Goal: Transaction & Acquisition: Purchase product/service

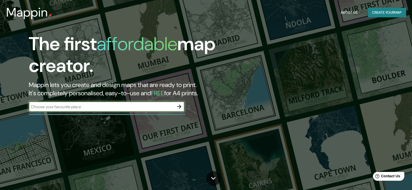
click at [128, 106] on input "text" at bounding box center [101, 107] width 145 height 6
type input "[PERSON_NAME] san [PERSON_NAME]"
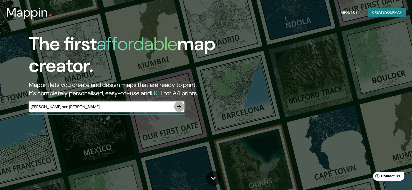
click at [178, 106] on icon "button" at bounding box center [179, 107] width 6 height 6
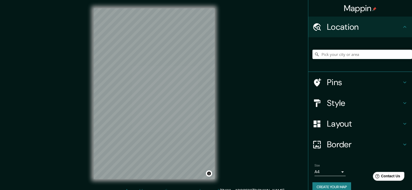
click at [227, 114] on div "Mappin Location Pins Style Layout Border Choose a border. Hint : you can make l…" at bounding box center [206, 98] width 412 height 196
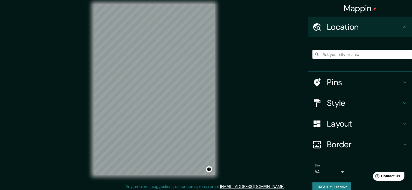
scroll to position [6, 0]
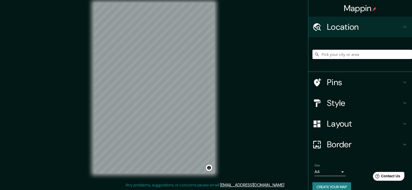
click at [348, 59] on div at bounding box center [363, 54] width 100 height 26
click at [346, 58] on input "Pick your city or area" at bounding box center [363, 54] width 100 height 9
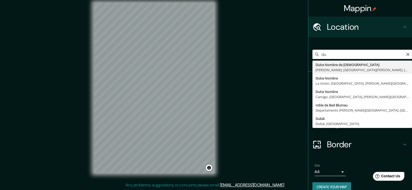
type input "Dulce Nombre de [PERSON_NAME], [PERSON_NAME], [GEOGRAPHIC_DATA][PERSON_NAME], […"
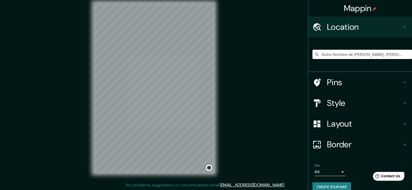
scroll to position [0, 0]
click at [361, 57] on input "Dulce Nombre de [PERSON_NAME], [PERSON_NAME], [GEOGRAPHIC_DATA][PERSON_NAME], […" at bounding box center [363, 54] width 100 height 9
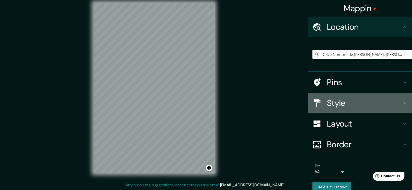
click at [402, 104] on icon at bounding box center [405, 103] width 6 height 6
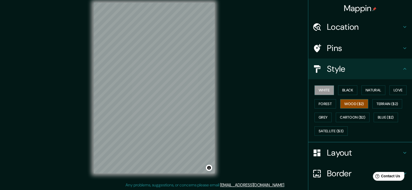
click at [341, 101] on button "Wood ($2)" at bounding box center [354, 104] width 28 height 10
click at [324, 103] on button "Forest" at bounding box center [326, 104] width 22 height 10
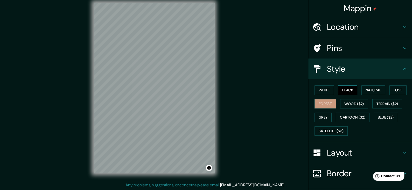
click at [342, 90] on button "Black" at bounding box center [347, 91] width 19 height 10
click at [370, 87] on button "Natural" at bounding box center [374, 91] width 24 height 10
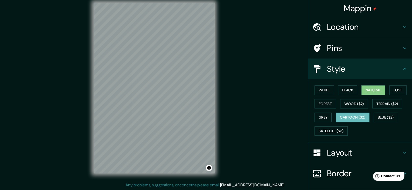
click at [347, 113] on button "Cartoon ($2)" at bounding box center [353, 118] width 34 height 10
click at [317, 116] on button "Grey" at bounding box center [323, 118] width 17 height 10
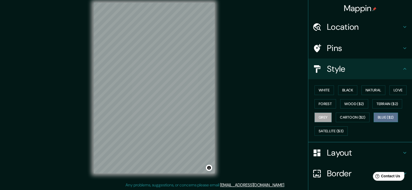
click at [384, 114] on button "Blue ($2)" at bounding box center [386, 118] width 24 height 10
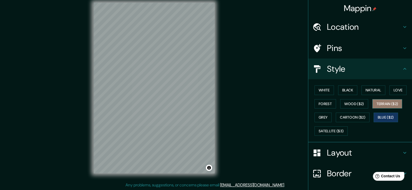
click at [384, 106] on button "Terrain ($2)" at bounding box center [387, 104] width 30 height 10
click at [379, 114] on button "Blue ($2)" at bounding box center [386, 118] width 24 height 10
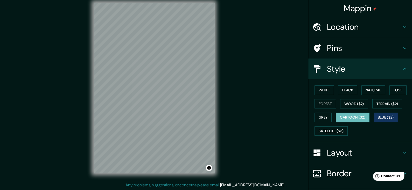
click at [350, 117] on button "Cartoon ($2)" at bounding box center [353, 118] width 34 height 10
click at [375, 114] on button "Blue ($2)" at bounding box center [386, 118] width 24 height 10
click at [396, 87] on button "Love" at bounding box center [398, 91] width 17 height 10
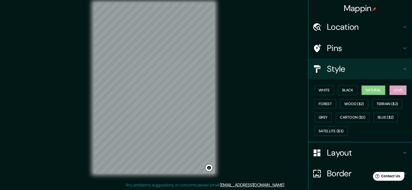
click at [378, 92] on button "Natural" at bounding box center [374, 91] width 24 height 10
click at [396, 93] on button "Love" at bounding box center [398, 91] width 17 height 10
click at [400, 156] on div "Layout" at bounding box center [360, 153] width 104 height 21
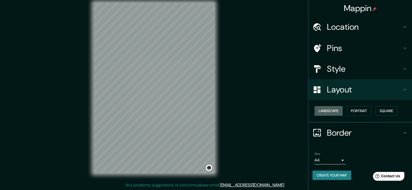
click at [330, 110] on button "Landscape" at bounding box center [329, 111] width 28 height 10
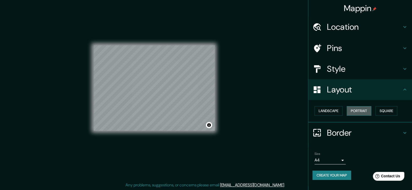
click at [358, 113] on button "Portrait" at bounding box center [359, 111] width 25 height 10
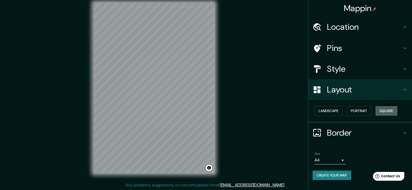
click at [392, 109] on button "Square" at bounding box center [387, 111] width 22 height 10
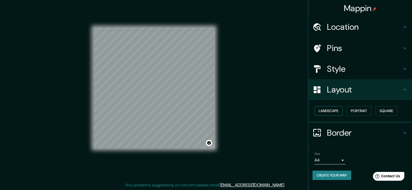
click at [337, 109] on button "Landscape" at bounding box center [329, 111] width 28 height 10
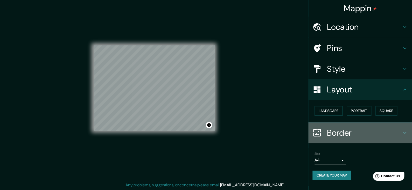
click at [319, 130] on icon at bounding box center [317, 132] width 9 height 9
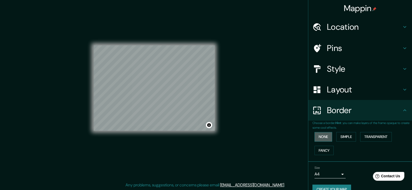
click at [326, 136] on button "None" at bounding box center [324, 137] width 18 height 10
click at [336, 137] on button "Simple" at bounding box center [346, 137] width 20 height 10
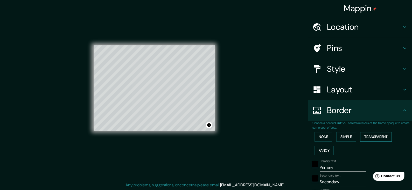
click at [360, 138] on button "Transparent" at bounding box center [376, 137] width 32 height 10
click at [315, 152] on button "Fancy" at bounding box center [324, 151] width 19 height 10
click at [315, 138] on button "None" at bounding box center [324, 137] width 18 height 10
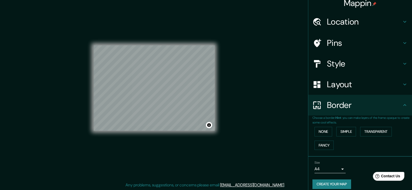
scroll to position [10, 0]
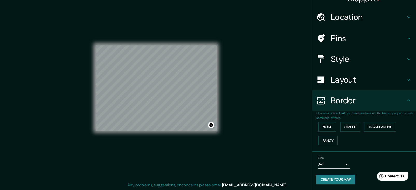
click at [338, 163] on body "Mappin Location [GEOGRAPHIC_DATA][PERSON_NAME], [PERSON_NAME], [GEOGRAPHIC_DATA…" at bounding box center [208, 89] width 416 height 190
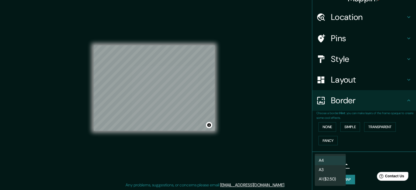
click at [339, 161] on li "A4" at bounding box center [330, 160] width 31 height 9
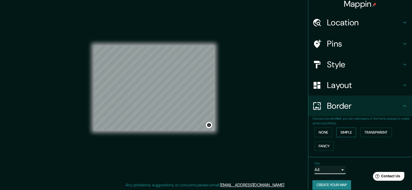
scroll to position [0, 0]
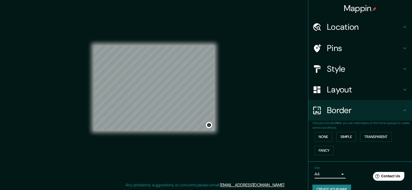
click at [352, 68] on h4 "Style" at bounding box center [364, 69] width 75 height 10
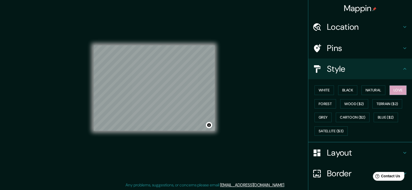
click at [354, 49] on h4 "Pins" at bounding box center [364, 48] width 75 height 10
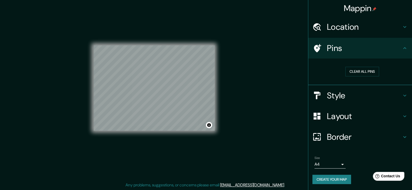
click at [356, 96] on h4 "Style" at bounding box center [364, 96] width 75 height 10
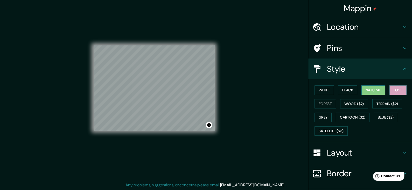
click at [372, 91] on button "Natural" at bounding box center [374, 91] width 24 height 10
click at [351, 89] on button "Black" at bounding box center [347, 91] width 19 height 10
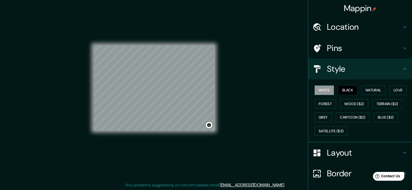
click at [321, 92] on button "White" at bounding box center [324, 91] width 19 height 10
click at [320, 104] on button "Forest" at bounding box center [326, 104] width 22 height 10
click at [326, 91] on button "White" at bounding box center [324, 91] width 19 height 10
click at [357, 106] on button "Wood ($2)" at bounding box center [354, 104] width 28 height 10
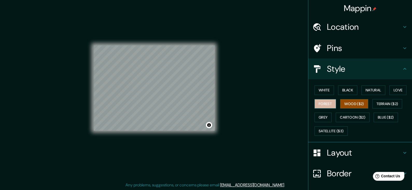
click at [326, 101] on button "Forest" at bounding box center [326, 104] width 22 height 10
click at [322, 115] on button "Grey" at bounding box center [323, 118] width 17 height 10
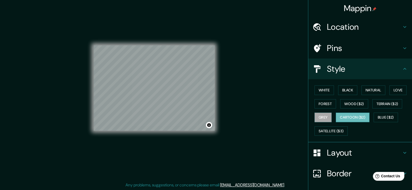
click at [354, 117] on button "Cartoon ($2)" at bounding box center [353, 118] width 34 height 10
click at [386, 117] on button "Blue ($2)" at bounding box center [386, 118] width 24 height 10
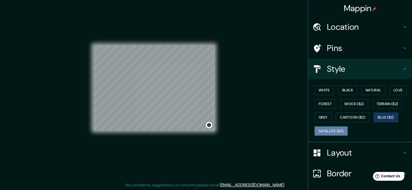
click at [325, 128] on button "Satellite ($3)" at bounding box center [331, 132] width 33 height 10
click at [349, 86] on button "Black" at bounding box center [347, 91] width 19 height 10
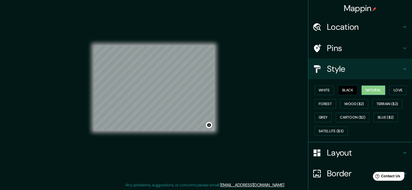
click at [374, 92] on button "Natural" at bounding box center [374, 91] width 24 height 10
click at [390, 91] on button "Love" at bounding box center [398, 91] width 17 height 10
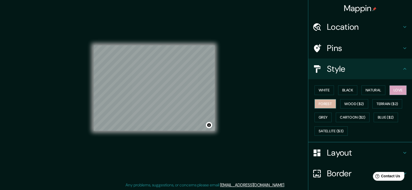
click at [329, 103] on button "Forest" at bounding box center [326, 104] width 22 height 10
click at [347, 153] on h4 "Layout" at bounding box center [364, 153] width 75 height 10
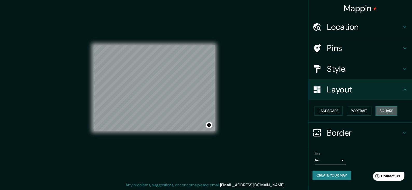
click at [383, 111] on button "Square" at bounding box center [387, 111] width 22 height 10
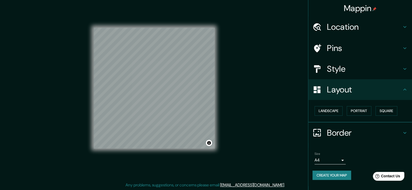
click at [277, 93] on div "Mappin Location [GEOGRAPHIC_DATA][PERSON_NAME], [PERSON_NAME], [GEOGRAPHIC_DATA…" at bounding box center [206, 92] width 412 height 196
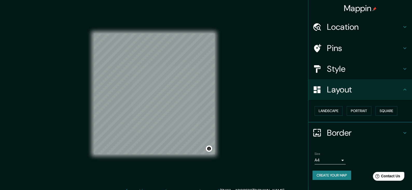
click at [379, 67] on h4 "Style" at bounding box center [364, 69] width 75 height 10
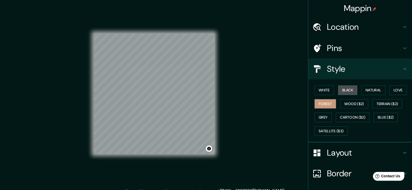
click at [350, 93] on button "Black" at bounding box center [347, 91] width 19 height 10
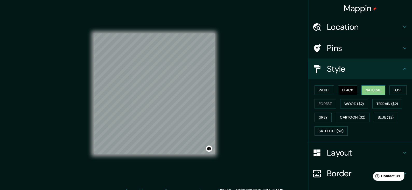
click at [362, 89] on button "Natural" at bounding box center [374, 91] width 24 height 10
click at [402, 90] on button "Love" at bounding box center [398, 91] width 17 height 10
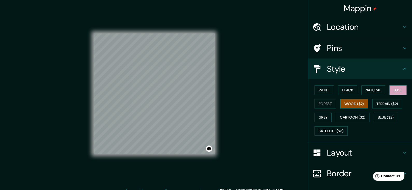
click at [346, 103] on button "Wood ($2)" at bounding box center [354, 104] width 28 height 10
click at [315, 101] on button "Forest" at bounding box center [326, 104] width 22 height 10
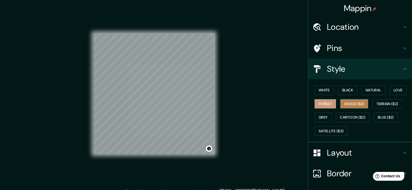
click at [349, 101] on button "Wood ($2)" at bounding box center [354, 104] width 28 height 10
click at [320, 104] on button "Forest" at bounding box center [326, 104] width 22 height 10
click at [387, 105] on button "Terrain ($2)" at bounding box center [387, 104] width 30 height 10
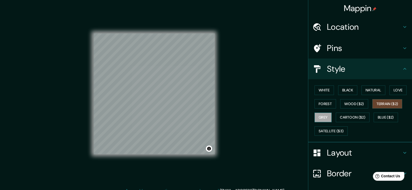
click at [324, 116] on button "Grey" at bounding box center [323, 118] width 17 height 10
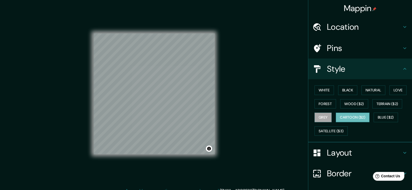
click at [350, 116] on button "Cartoon ($2)" at bounding box center [353, 118] width 34 height 10
click at [382, 116] on button "Blue ($2)" at bounding box center [386, 118] width 24 height 10
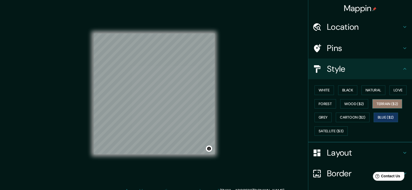
click at [388, 105] on button "Terrain ($2)" at bounding box center [387, 104] width 30 height 10
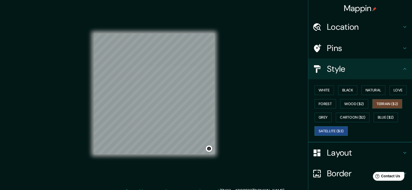
click at [324, 129] on button "Satellite ($3)" at bounding box center [331, 132] width 33 height 10
click at [328, 92] on button "White" at bounding box center [324, 91] width 19 height 10
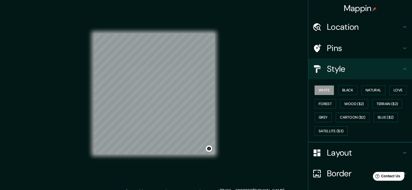
click at [343, 95] on div "White Black Natural Love Forest Wood ($2) Terrain ($2) Grey Cartoon ($2) Blue (…" at bounding box center [363, 111] width 100 height 54
click at [330, 103] on button "Forest" at bounding box center [326, 104] width 22 height 10
click at [327, 128] on button "Satellite ($3)" at bounding box center [331, 132] width 33 height 10
click at [330, 102] on button "Forest" at bounding box center [326, 104] width 22 height 10
click at [355, 152] on h4 "Layout" at bounding box center [364, 153] width 75 height 10
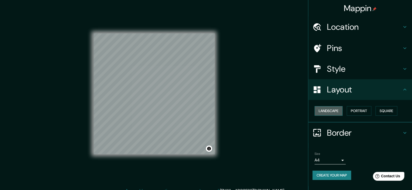
click at [338, 113] on button "Landscape" at bounding box center [329, 111] width 28 height 10
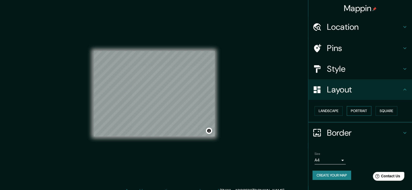
click at [365, 110] on button "Portrait" at bounding box center [359, 111] width 25 height 10
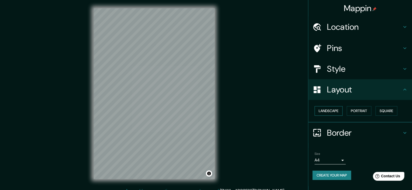
click at [337, 110] on button "Landscape" at bounding box center [329, 111] width 28 height 10
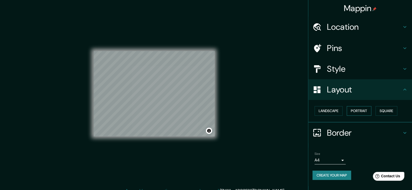
click at [364, 108] on button "Portrait" at bounding box center [359, 111] width 25 height 10
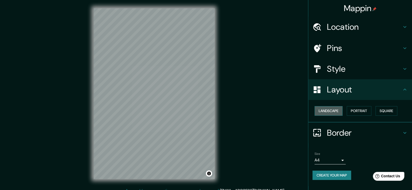
click at [335, 111] on button "Landscape" at bounding box center [329, 111] width 28 height 10
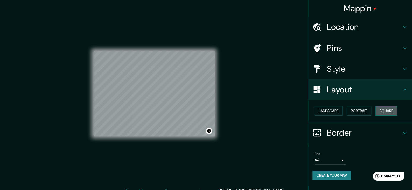
click at [389, 111] on button "Square" at bounding box center [387, 111] width 22 height 10
